Goal: Check status: Check status

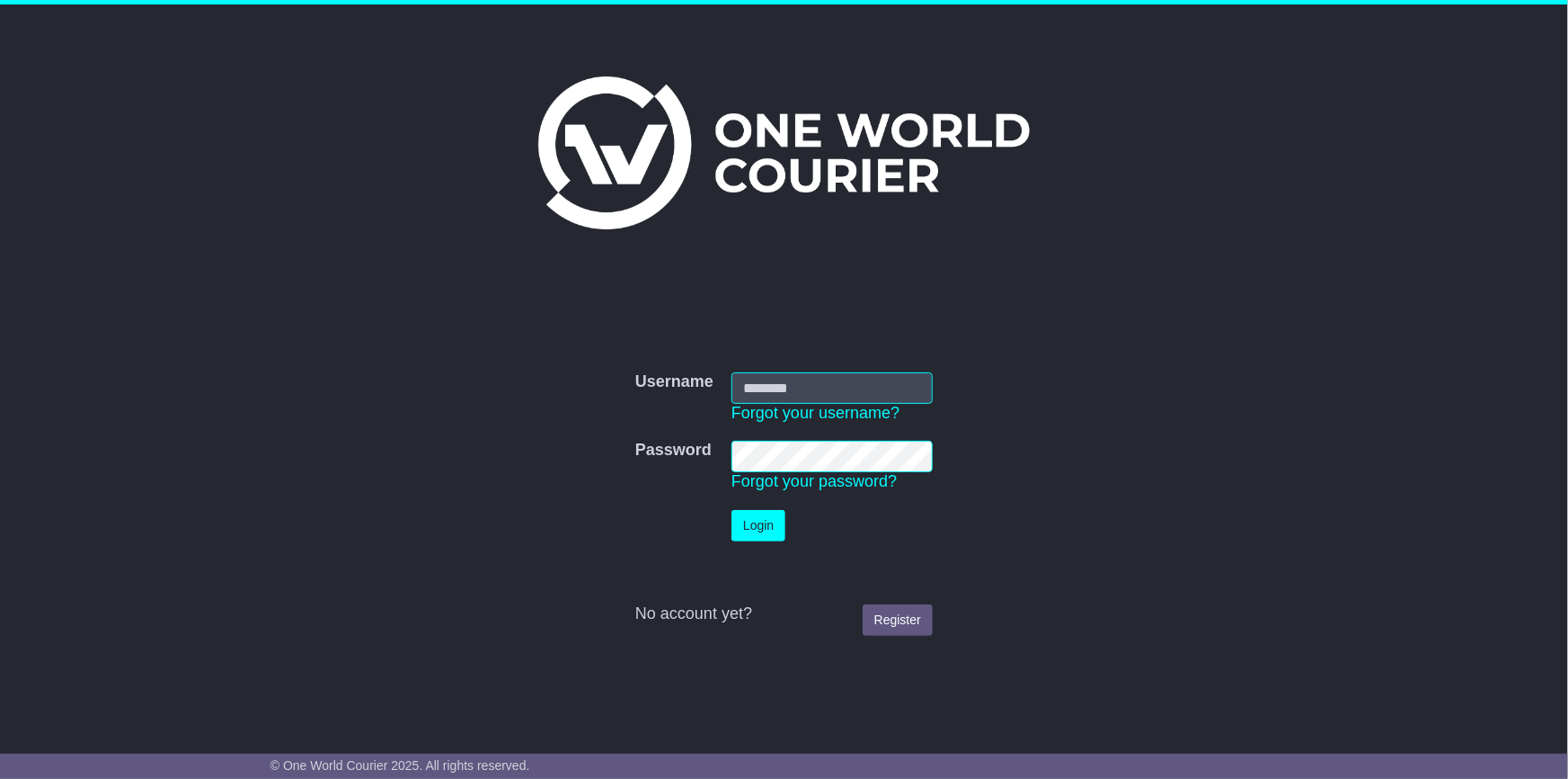
type input "**********"
click at [775, 518] on button "Login" at bounding box center [758, 525] width 54 height 32
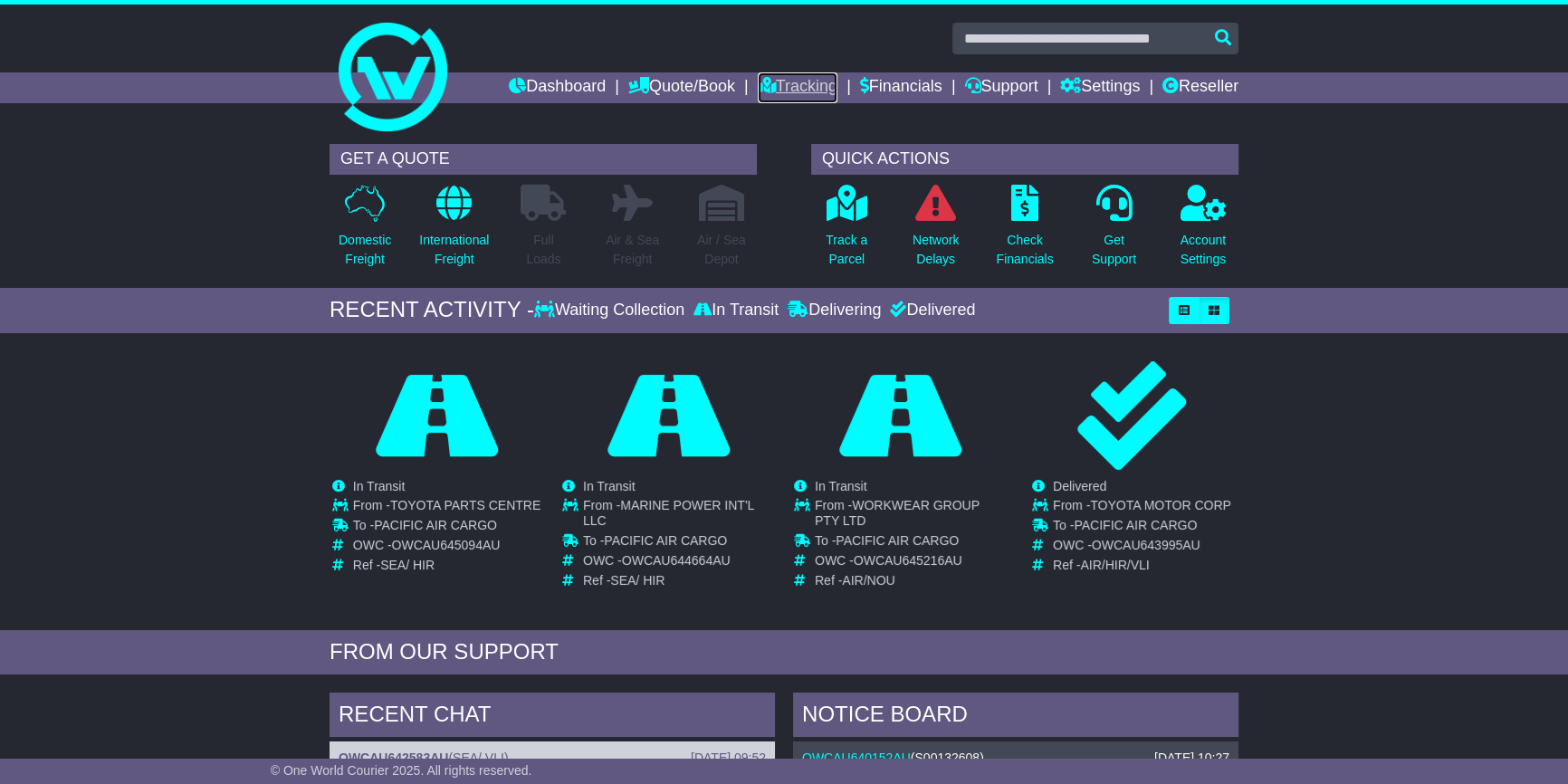
click at [790, 86] on link "Tracking" at bounding box center [797, 88] width 80 height 31
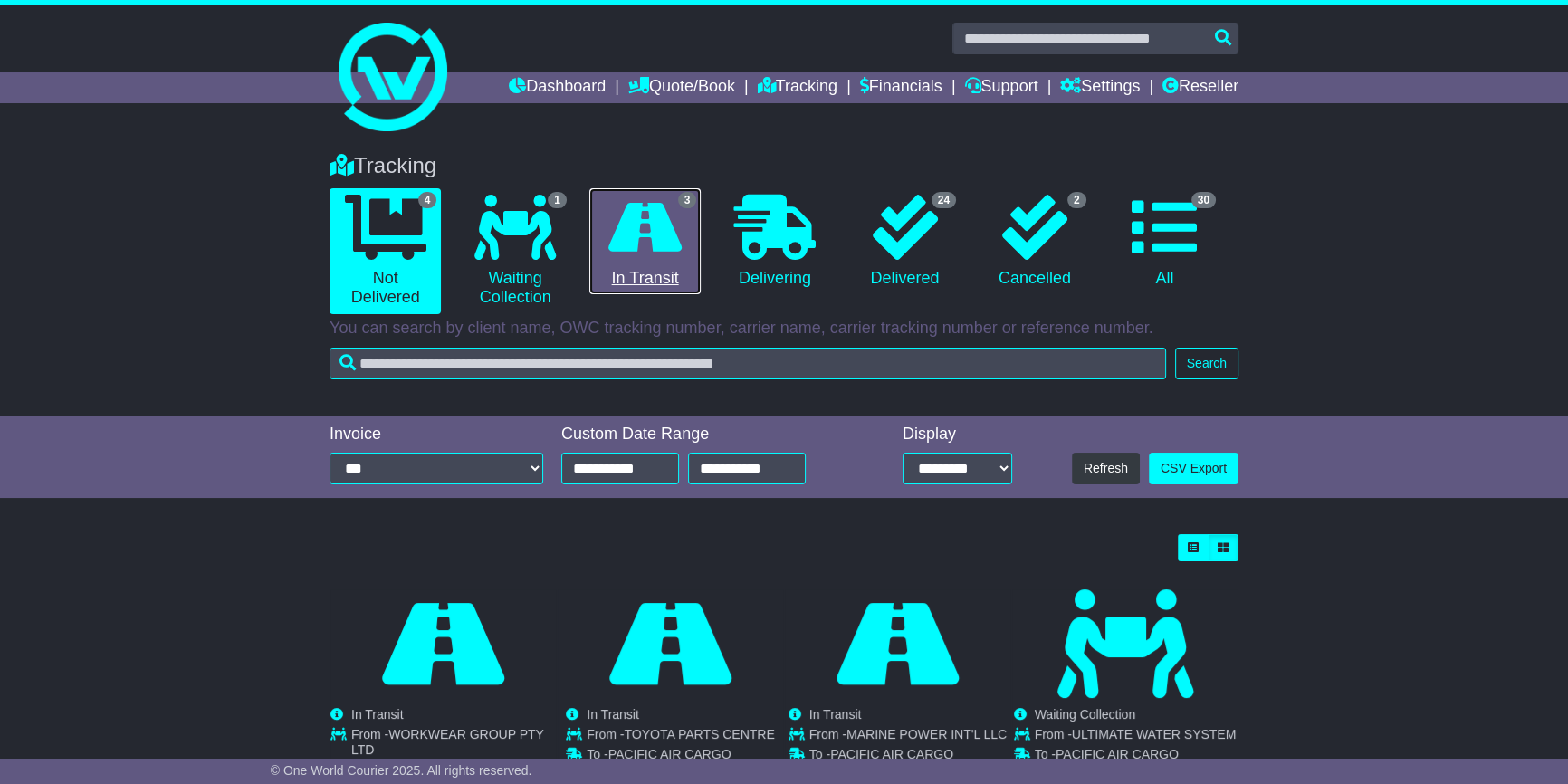
click at [654, 263] on link "3 In Transit" at bounding box center [644, 241] width 111 height 106
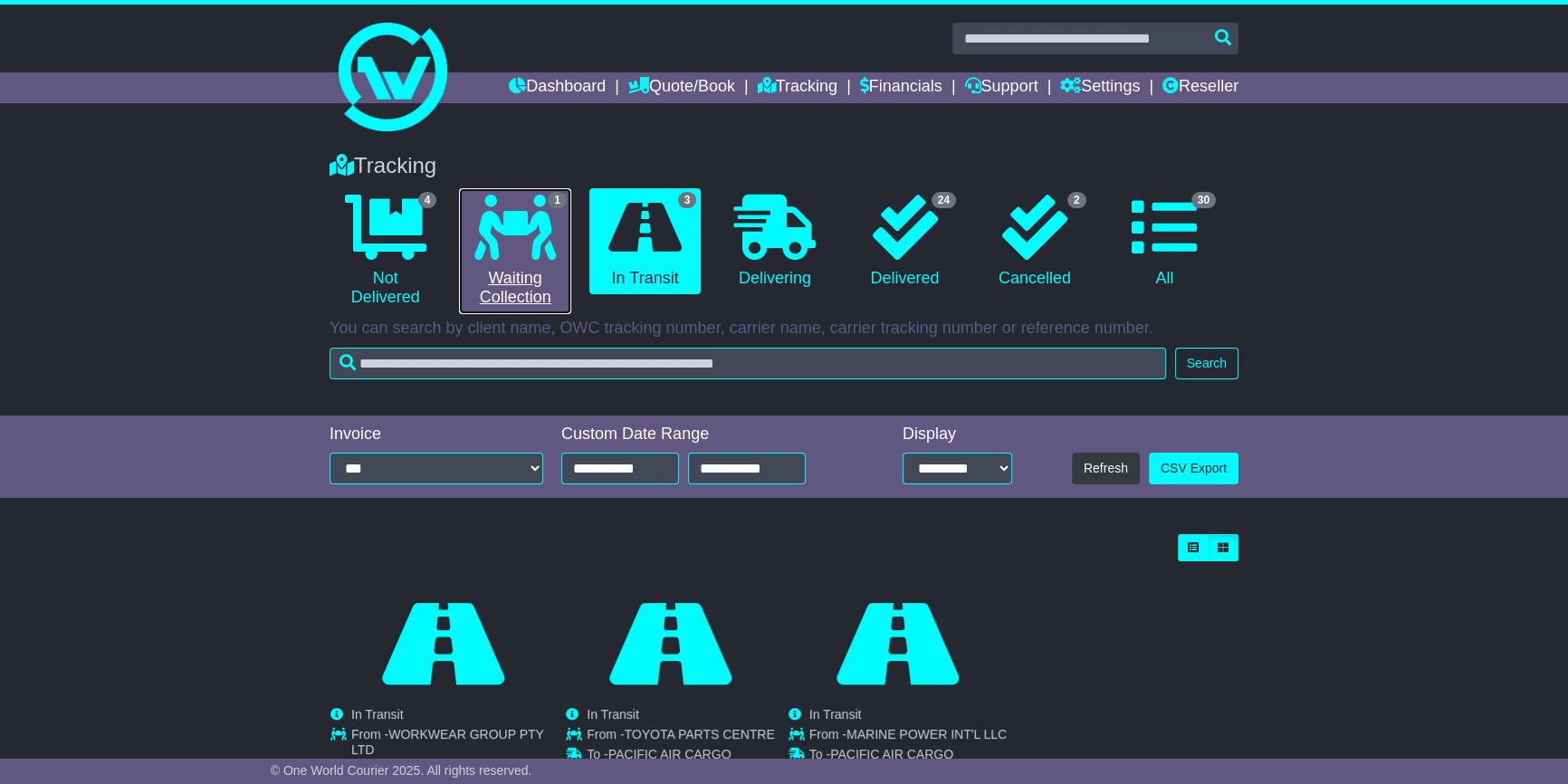
click at [507, 288] on link "1 Waiting Collection" at bounding box center [514, 251] width 111 height 126
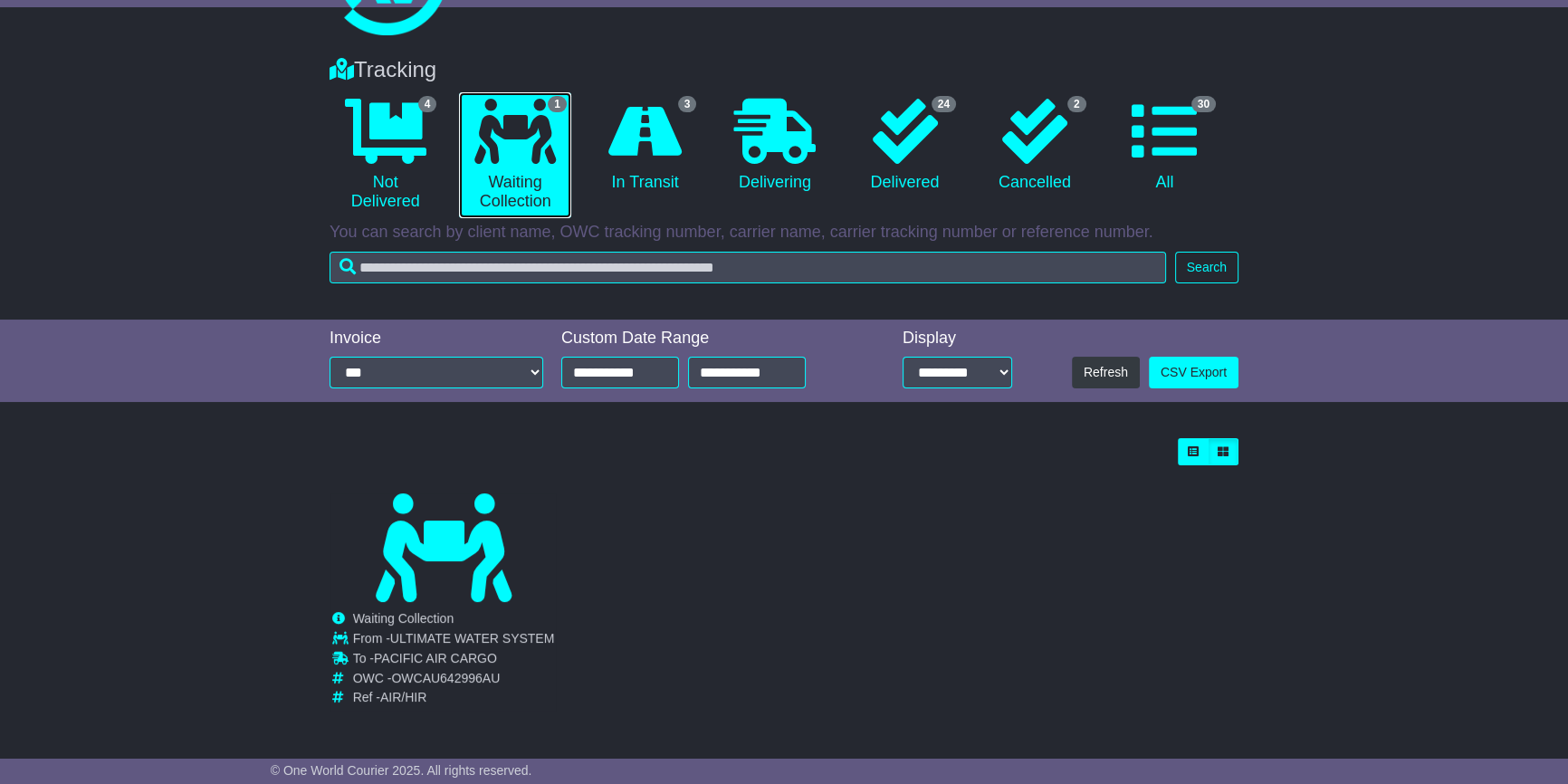
scroll to position [108, 0]
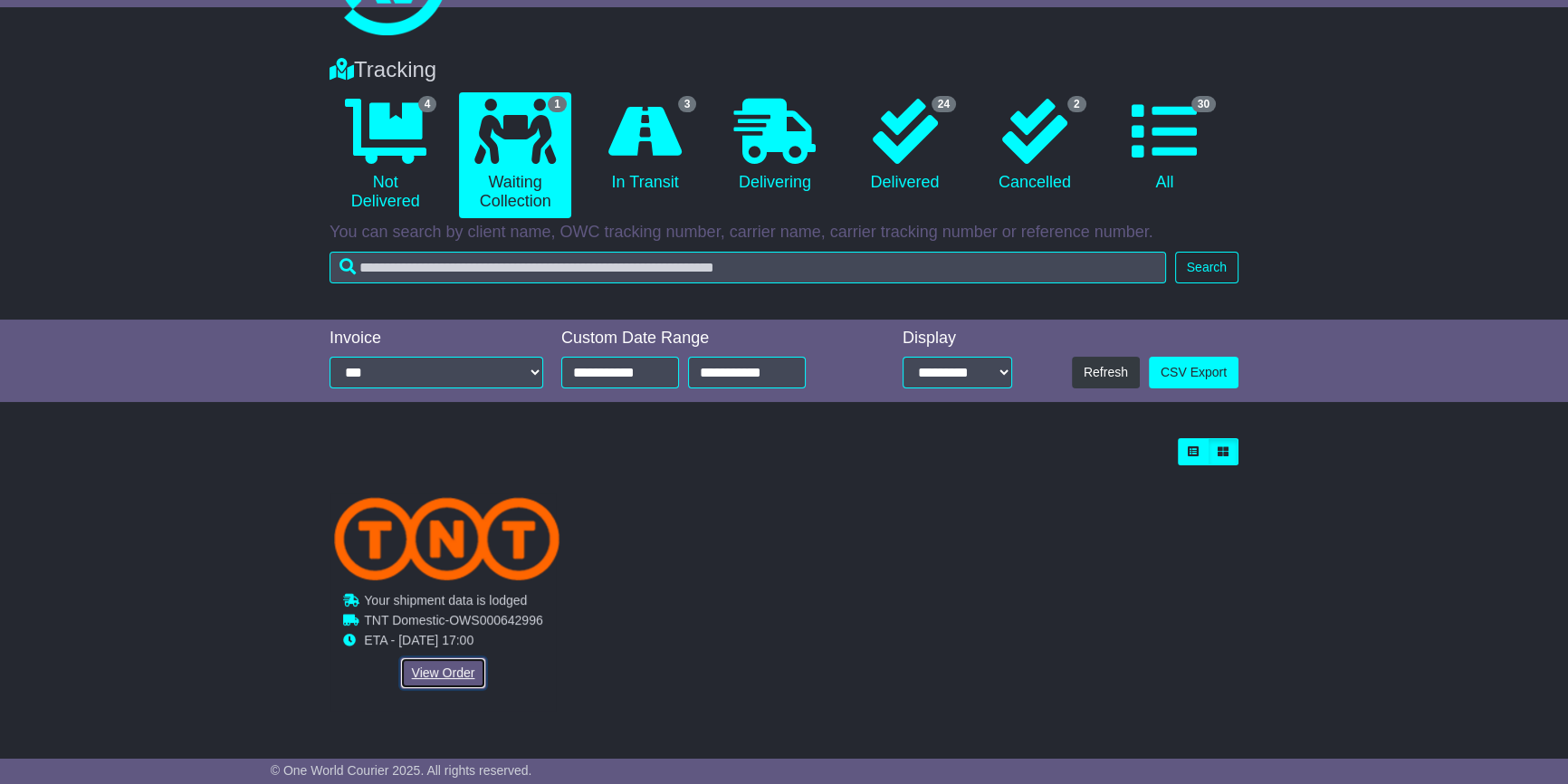
click at [420, 657] on link "View Order" at bounding box center [443, 673] width 87 height 32
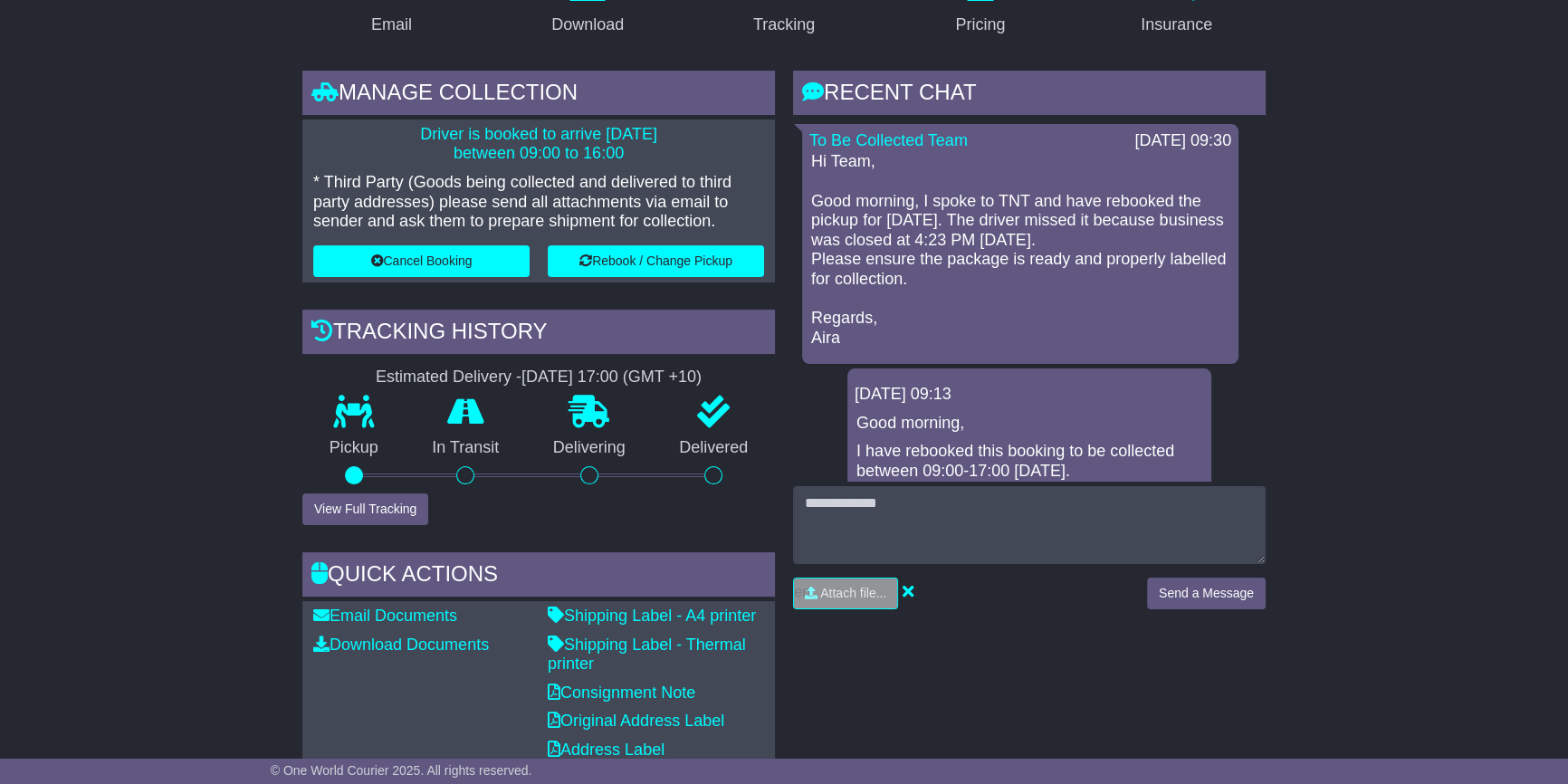
scroll to position [411, 0]
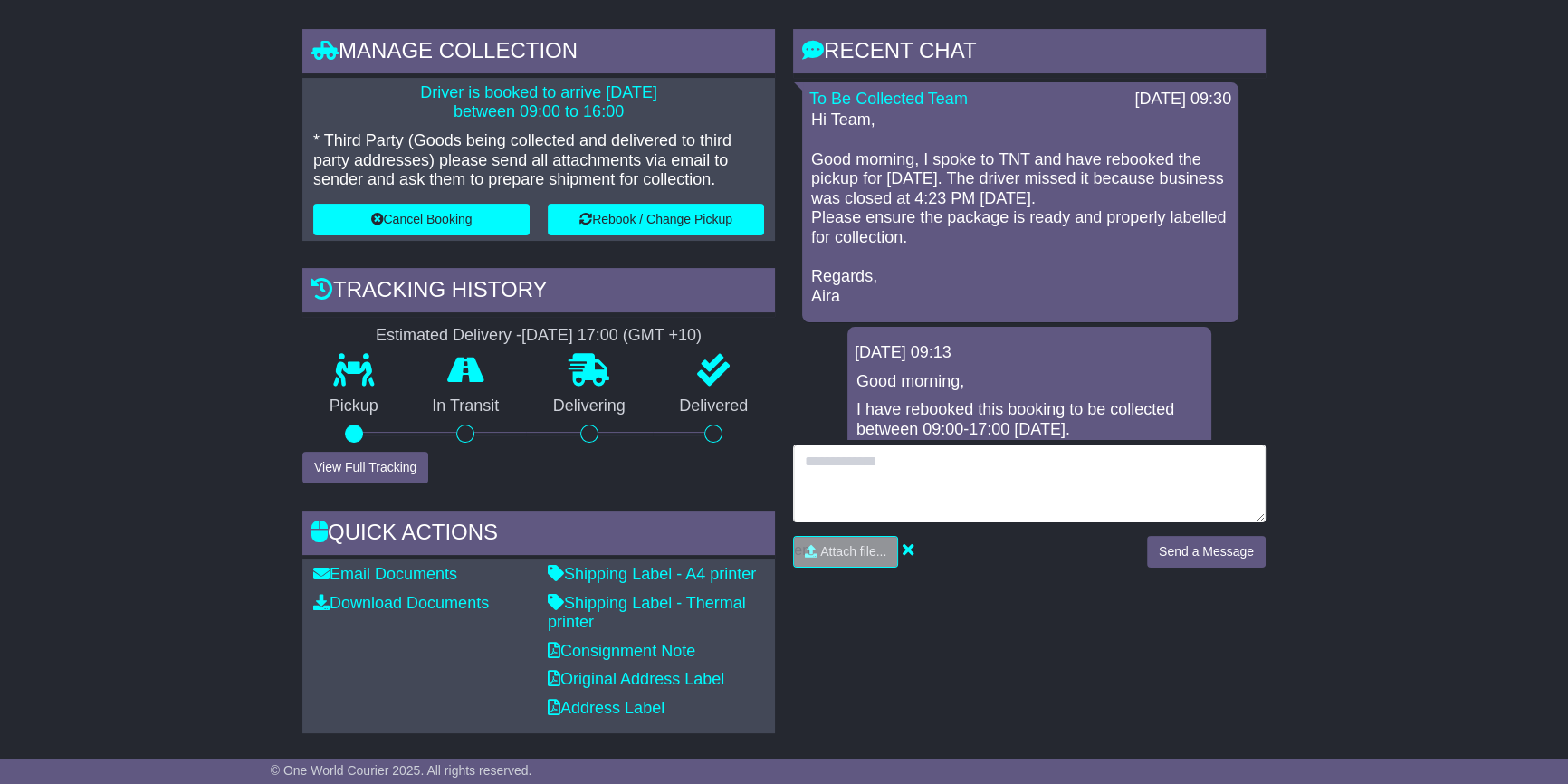
click at [947, 468] on textarea at bounding box center [1029, 483] width 473 height 78
type textarea "*"
type textarea "**********"
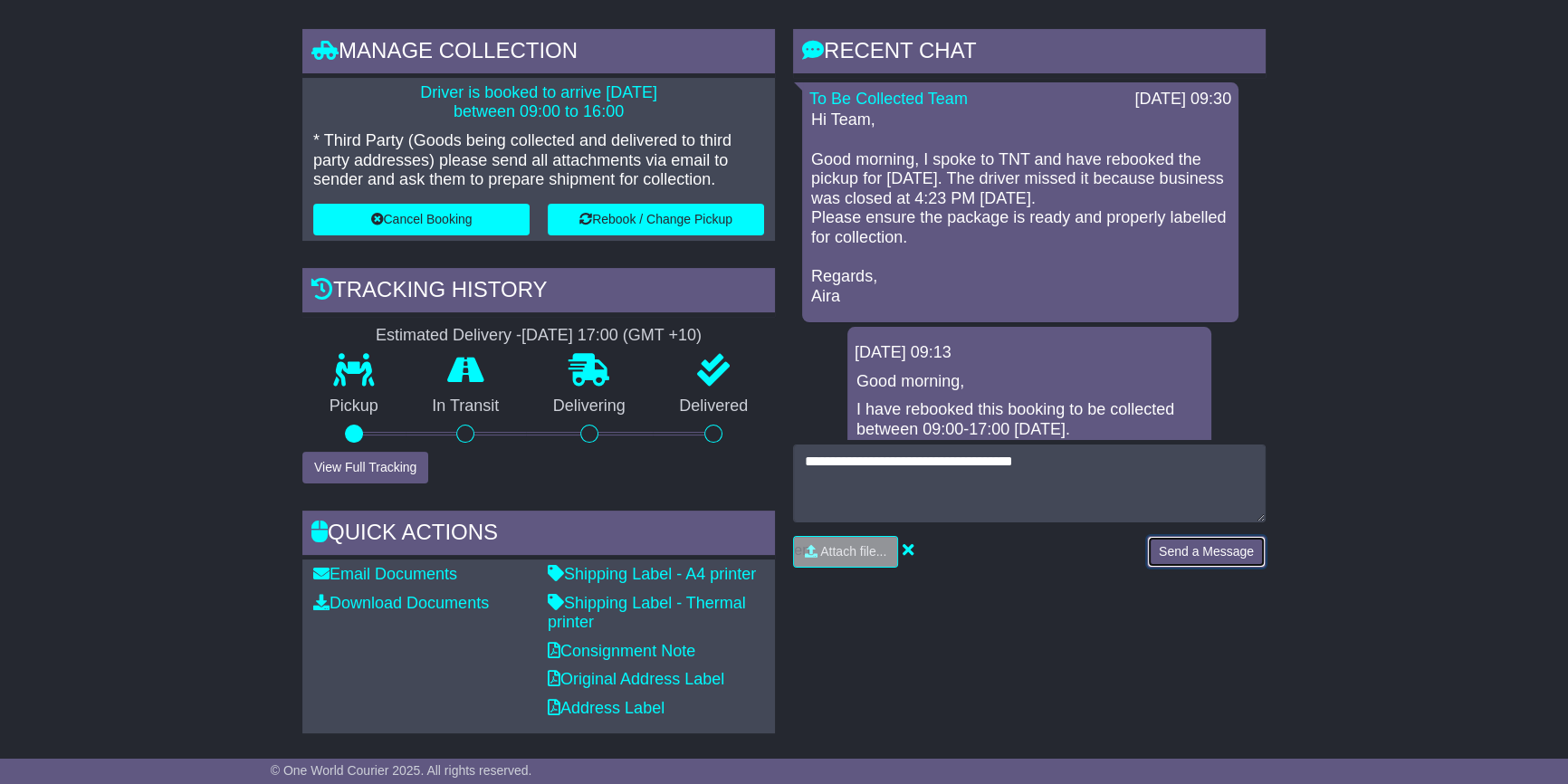
click at [1178, 543] on button "Send a Message" at bounding box center [1205, 552] width 118 height 32
